Goal: Task Accomplishment & Management: Complete application form

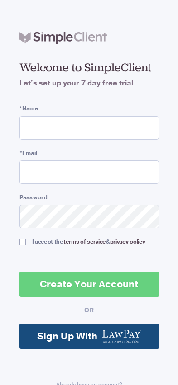
scroll to position [28, 0]
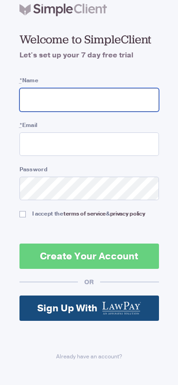
click at [89, 99] on input "* Name" at bounding box center [88, 99] width 139 height 23
type input "sincere_marvin76"
click at [89, 99] on input "* Name" at bounding box center [88, 99] width 139 height 23
type input "[EMAIL_ADDRESS][DOMAIN_NAME]"
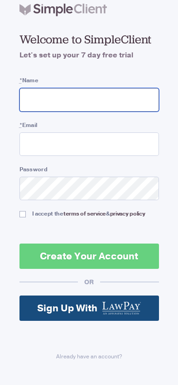
click at [89, 99] on input "* Name" at bounding box center [88, 99] width 139 height 23
type input "Data"
click at [89, 99] on input "* Name" at bounding box center [88, 99] width 139 height 23
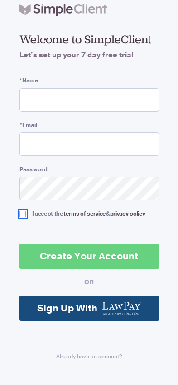
click at [22, 214] on input "I accept the terms of service & privacy policy" at bounding box center [22, 214] width 6 height 6
checkbox input "true"
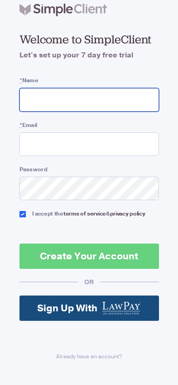
click at [89, 99] on input "* Name" at bounding box center [88, 99] width 139 height 23
type input "[EMAIL_ADDRESS][DOMAIN_NAME]"
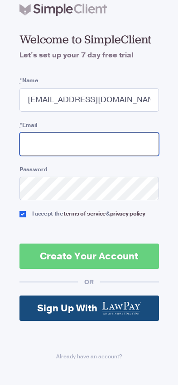
click at [89, 144] on input "* Email" at bounding box center [88, 143] width 139 height 23
type input "[EMAIL_ADDRESS][DOMAIN_NAME]"
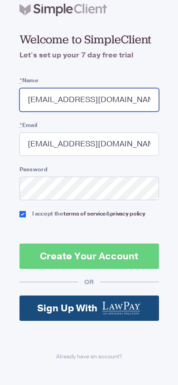
click at [19, 244] on button "Create Your Account" at bounding box center [88, 256] width 139 height 25
